Goal: Task Accomplishment & Management: Use online tool/utility

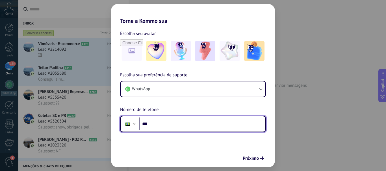
click at [189, 118] on input "***" at bounding box center [202, 124] width 126 height 13
click at [176, 122] on input "***" at bounding box center [202, 124] width 126 height 13
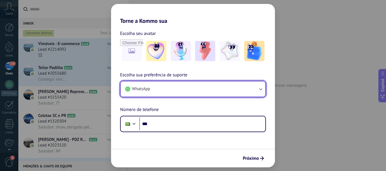
click at [193, 88] on button "WhatsApp" at bounding box center [193, 89] width 145 height 15
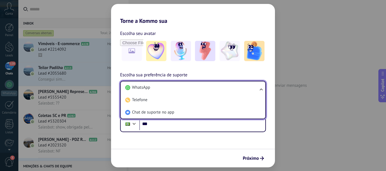
click at [193, 88] on li "WhatsApp" at bounding box center [192, 88] width 138 height 12
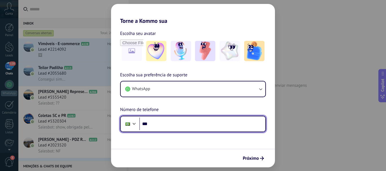
click at [189, 125] on input "***" at bounding box center [202, 124] width 126 height 13
click at [189, 125] on input "**********" at bounding box center [202, 124] width 126 height 13
type input "**********"
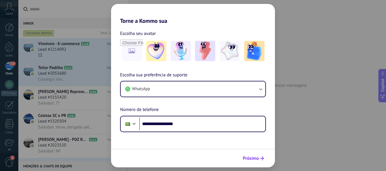
click at [253, 157] on span "Próximo" at bounding box center [251, 159] width 16 height 4
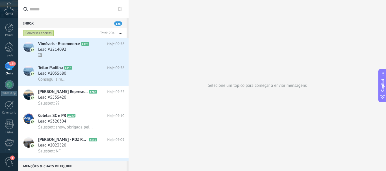
click at [9, 4] on icon at bounding box center [9, 7] width 10 height 8
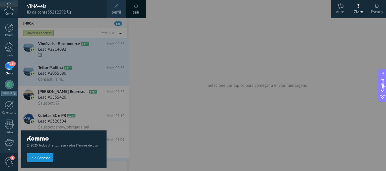
click at [289, 77] on div at bounding box center [211, 85] width 386 height 171
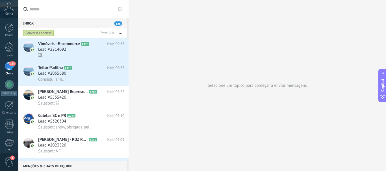
click at [9, 71] on link "128 Chats" at bounding box center [9, 69] width 18 height 14
click at [37, 35] on div "Conversas abertas" at bounding box center [38, 33] width 31 height 7
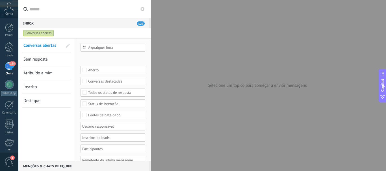
click at [37, 35] on div "Conversas abertas" at bounding box center [38, 33] width 31 height 7
click at [10, 68] on div "128" at bounding box center [9, 66] width 9 height 8
click at [9, 16] on span "Conta" at bounding box center [9, 14] width 8 height 4
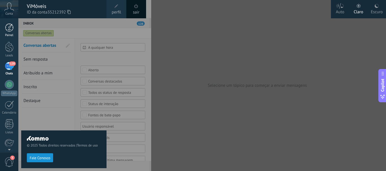
click at [10, 28] on div at bounding box center [9, 27] width 8 height 8
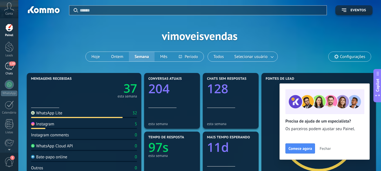
click at [11, 64] on span "128" at bounding box center [12, 64] width 6 height 5
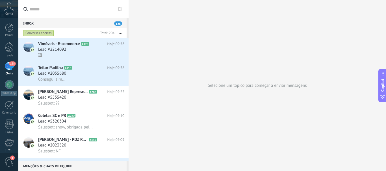
click at [119, 34] on button "button" at bounding box center [120, 33] width 12 height 10
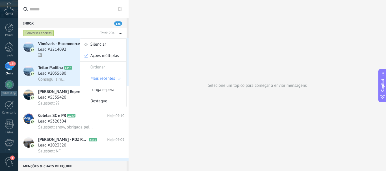
click at [89, 32] on div "Conversas abertas" at bounding box center [60, 33] width 76 height 10
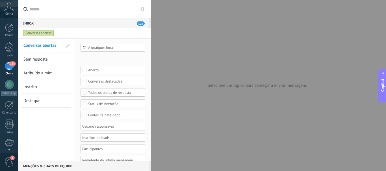
click at [9, 70] on div "128" at bounding box center [9, 66] width 9 height 8
click at [10, 51] on div at bounding box center [9, 47] width 8 height 10
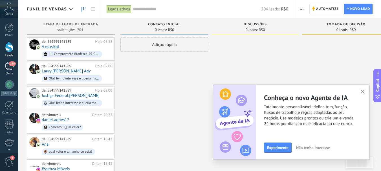
click at [11, 68] on div "128" at bounding box center [9, 66] width 9 height 8
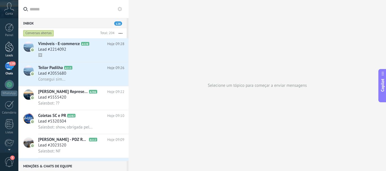
click at [12, 54] on div "Leads" at bounding box center [9, 56] width 16 height 4
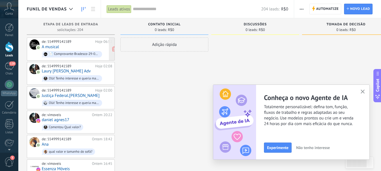
click at [78, 49] on div "de: 554999141589 Hoje 06:52 A musical 📄 Comprovante-Bradesco-29-09-2025 8765-13…" at bounding box center [77, 49] width 71 height 19
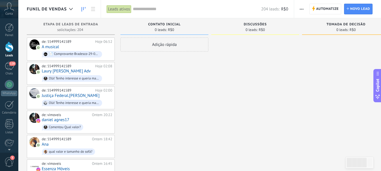
scroll to position [0, 108]
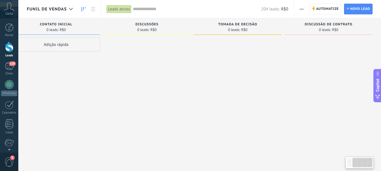
drag, startPoint x: 166, startPoint y: 105, endPoint x: 142, endPoint y: 114, distance: 25.9
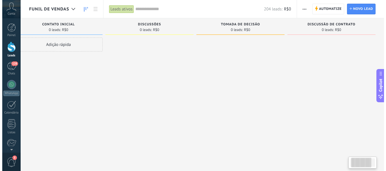
scroll to position [0, 0]
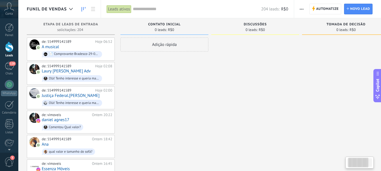
drag, startPoint x: 223, startPoint y: 103, endPoint x: 385, endPoint y: 96, distance: 163.1
click at [381, 96] on html ".abccls-1,.abccls-2{fill-rule:evenodd}.abccls-2{fill:#fff} .abfcls-1{fill:none}…" at bounding box center [190, 85] width 381 height 171
click at [10, 70] on div "128" at bounding box center [9, 66] width 9 height 8
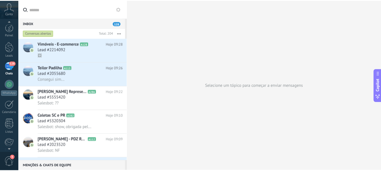
scroll to position [64, 0]
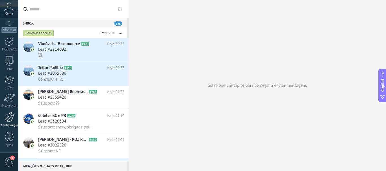
click at [9, 120] on div at bounding box center [10, 117] width 10 height 10
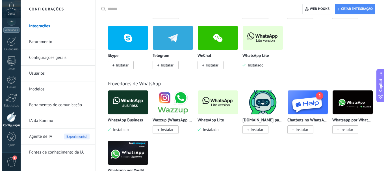
scroll to position [198, 0]
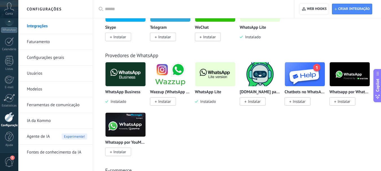
click at [131, 83] on img at bounding box center [126, 74] width 40 height 27
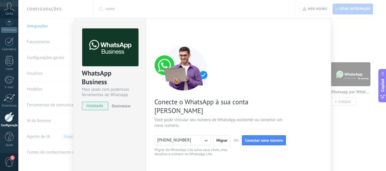
scroll to position [56, 0]
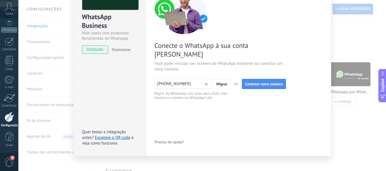
click at [203, 81] on icon "button" at bounding box center [206, 84] width 6 height 6
click at [355, 130] on div "WhatsApp Business Mais leads com poderosas ferramentas do Whatsapp instalado De…" at bounding box center [201, 85] width 367 height 171
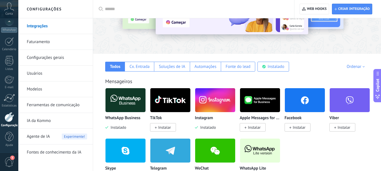
scroll to position [0, 0]
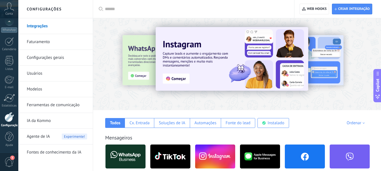
click at [39, 30] on link "Integrações" at bounding box center [57, 26] width 60 height 16
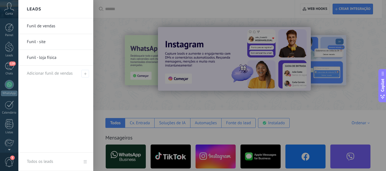
click at [45, 43] on link "Funil - site" at bounding box center [57, 42] width 61 height 16
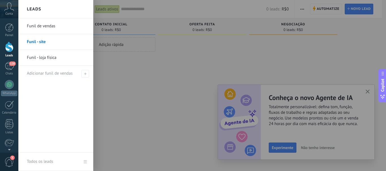
click at [32, 56] on link "Funil - loja física" at bounding box center [57, 58] width 61 height 16
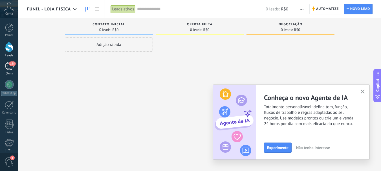
click at [15, 69] on link "128 Chats" at bounding box center [9, 69] width 18 height 14
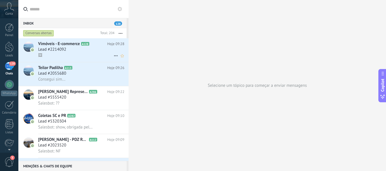
click at [97, 52] on div "Lead #2214092" at bounding box center [81, 50] width 86 height 6
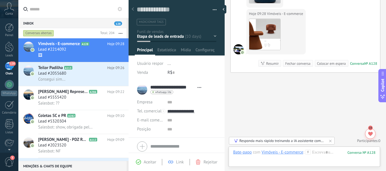
scroll to position [2325, 0]
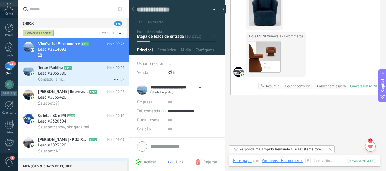
click at [100, 79] on div "Consegui sim..." at bounding box center [81, 80] width 86 height 6
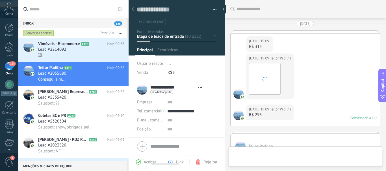
type textarea "**********"
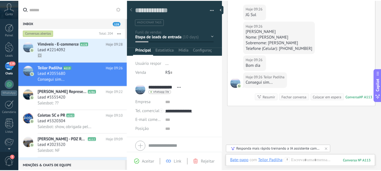
scroll to position [934, 0]
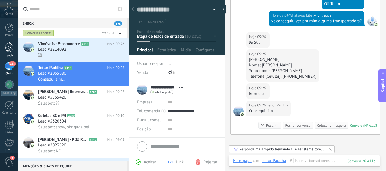
click at [10, 47] on div at bounding box center [9, 47] width 8 height 10
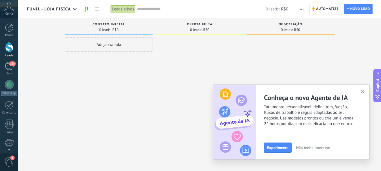
click at [366, 93] on button "button" at bounding box center [363, 92] width 7 height 8
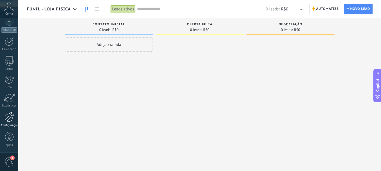
scroll to position [10, 0]
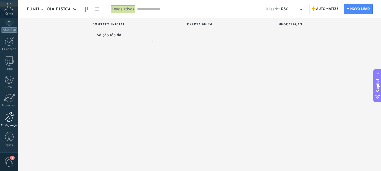
click at [14, 125] on div "Configurações" at bounding box center [9, 126] width 16 height 4
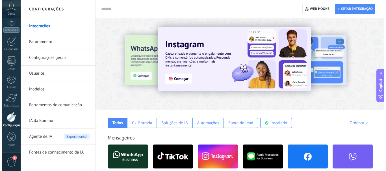
scroll to position [85, 0]
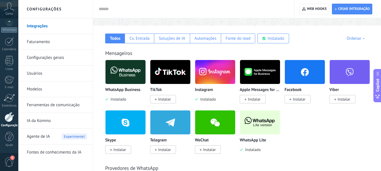
click at [128, 78] on img at bounding box center [126, 71] width 40 height 27
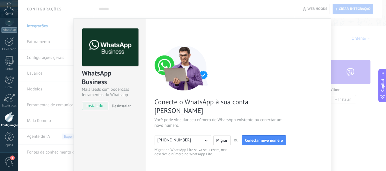
scroll to position [63, 0]
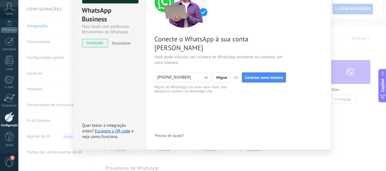
click at [195, 73] on button "[PHONE_NUMBER]" at bounding box center [182, 78] width 56 height 10
click at [191, 82] on li "[PHONE_NUMBER]" at bounding box center [181, 87] width 60 height 10
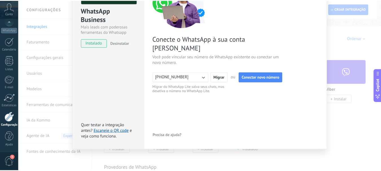
scroll to position [0, 0]
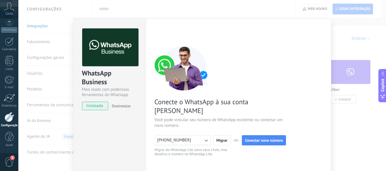
click at [347, 133] on div "WhatsApp Business Mais leads com poderosas ferramentas do Whatsapp instalado De…" at bounding box center [201, 85] width 367 height 171
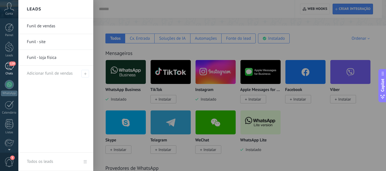
click at [12, 67] on div "128" at bounding box center [9, 66] width 9 height 8
